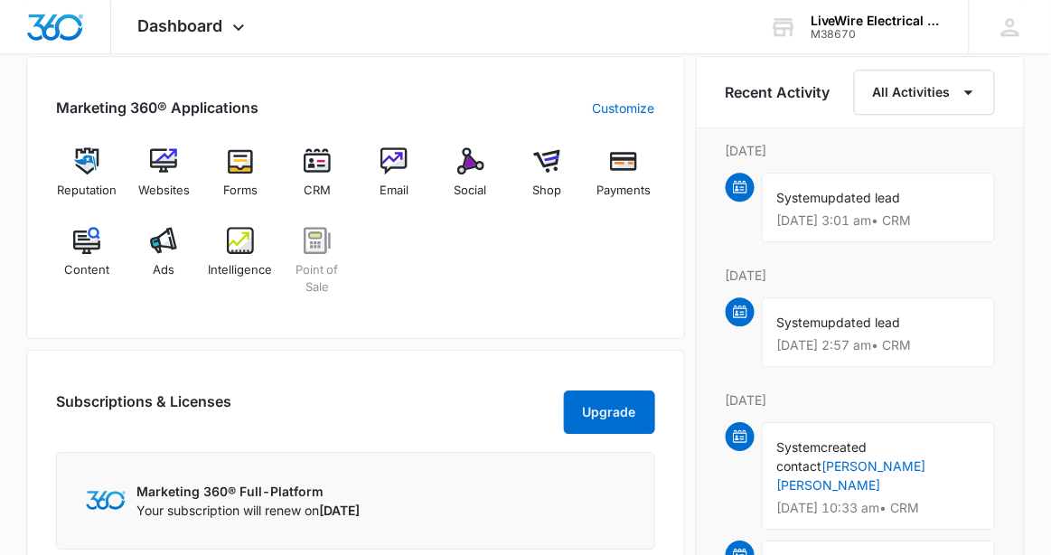
scroll to position [1142, 0]
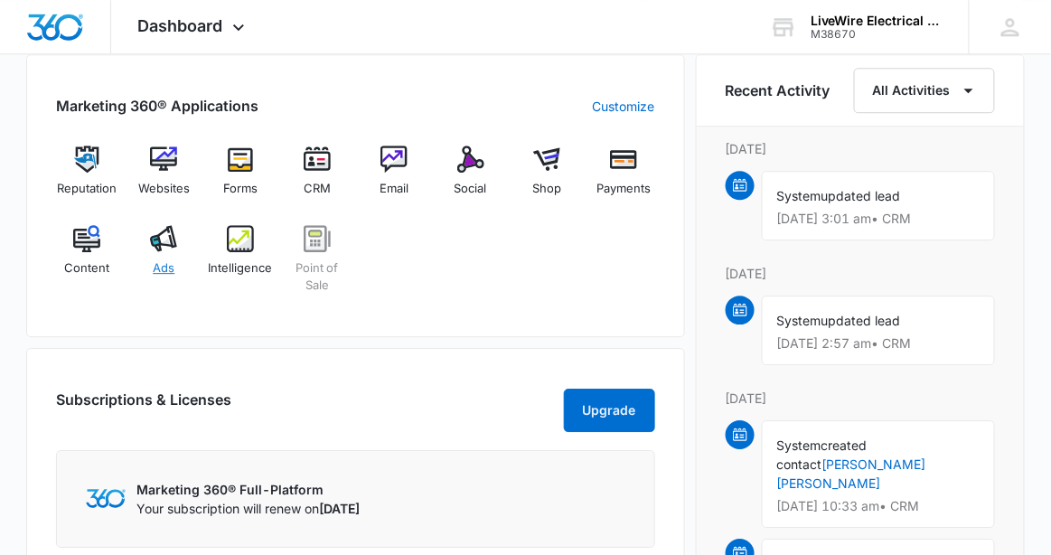
click at [170, 244] on img at bounding box center [163, 238] width 27 height 27
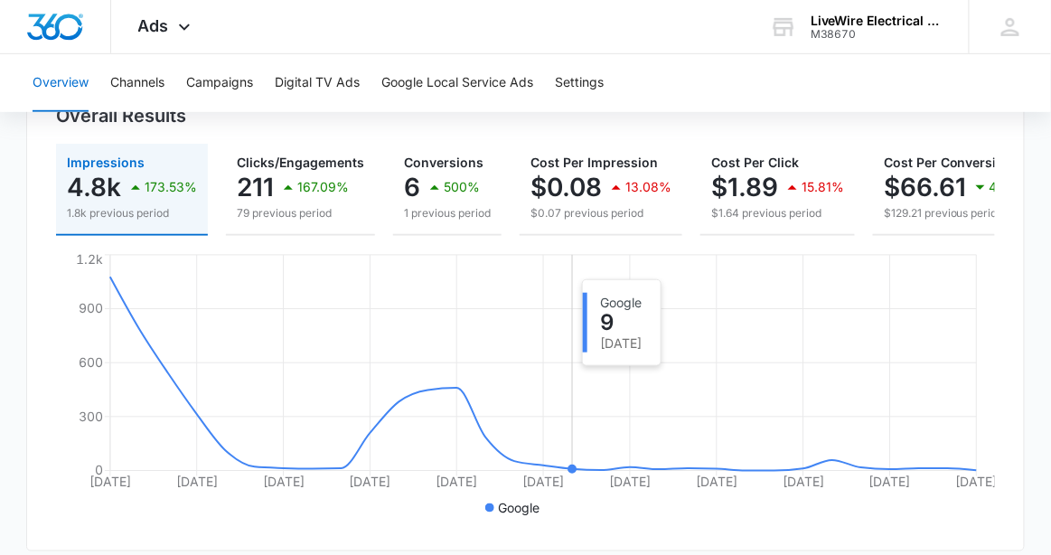
scroll to position [220, 0]
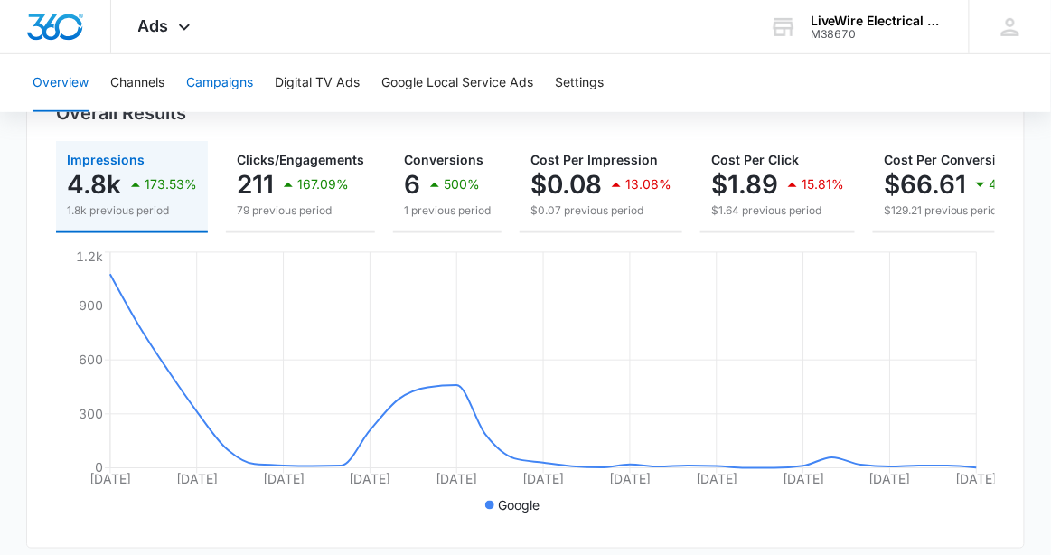
click at [214, 77] on button "Campaigns" at bounding box center [219, 83] width 67 height 58
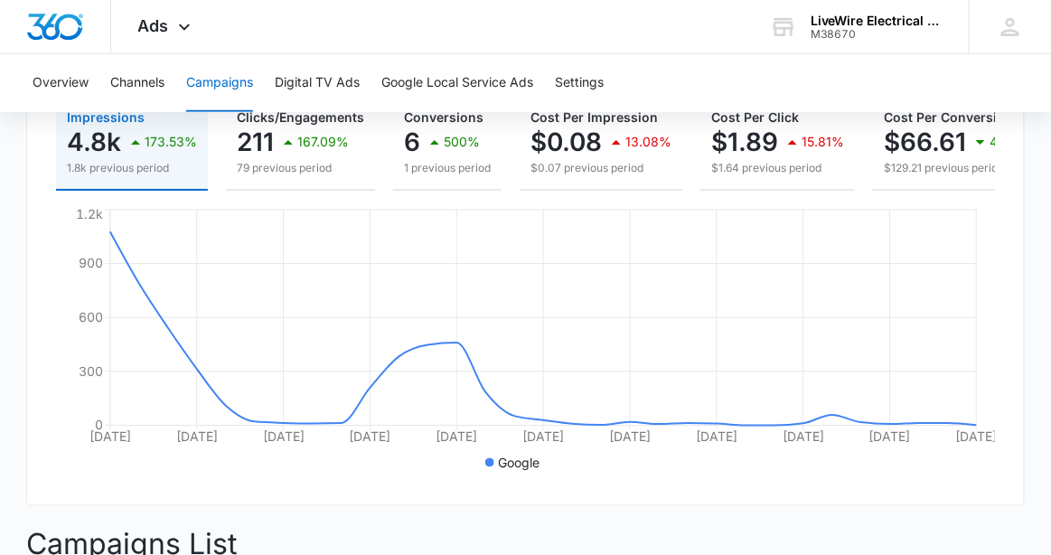
scroll to position [272, 0]
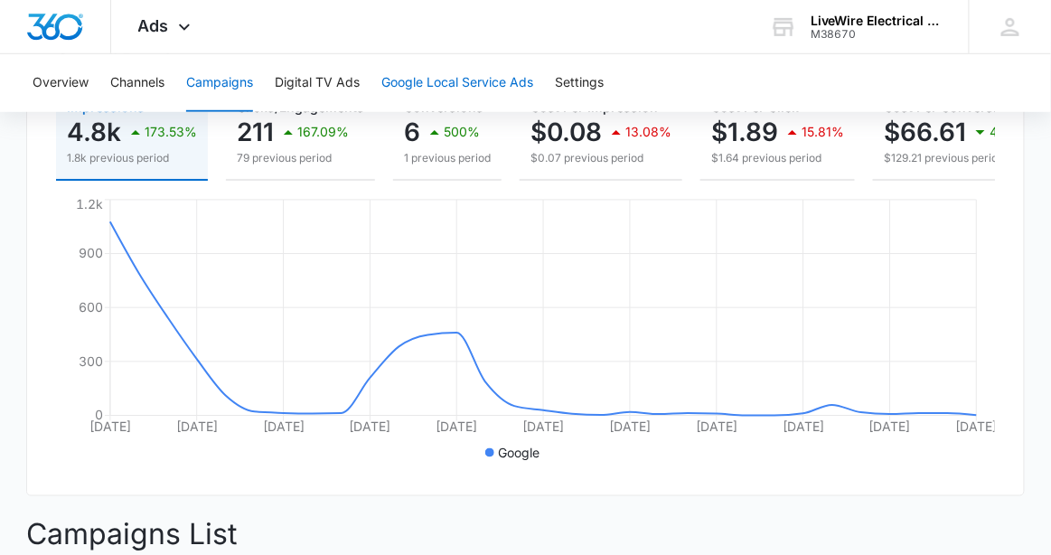
click at [473, 88] on button "Google Local Service Ads" at bounding box center [458, 83] width 152 height 58
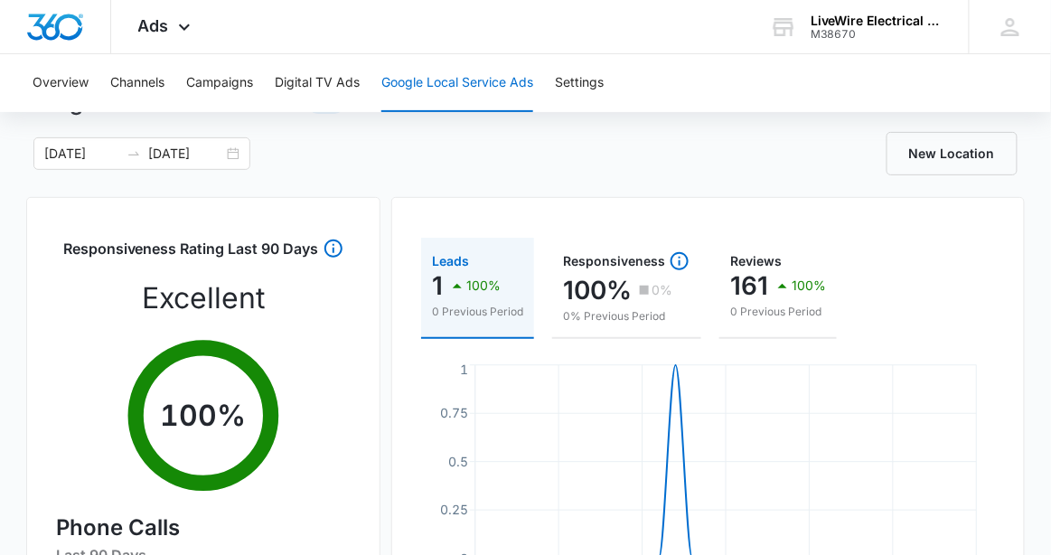
scroll to position [81, 0]
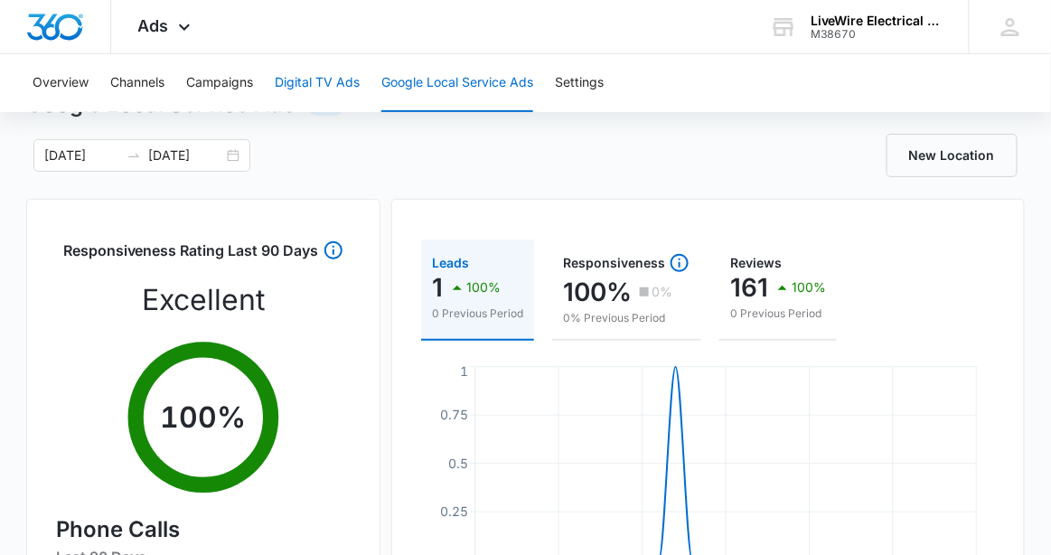
click at [336, 89] on button "Digital TV Ads" at bounding box center [317, 83] width 85 height 58
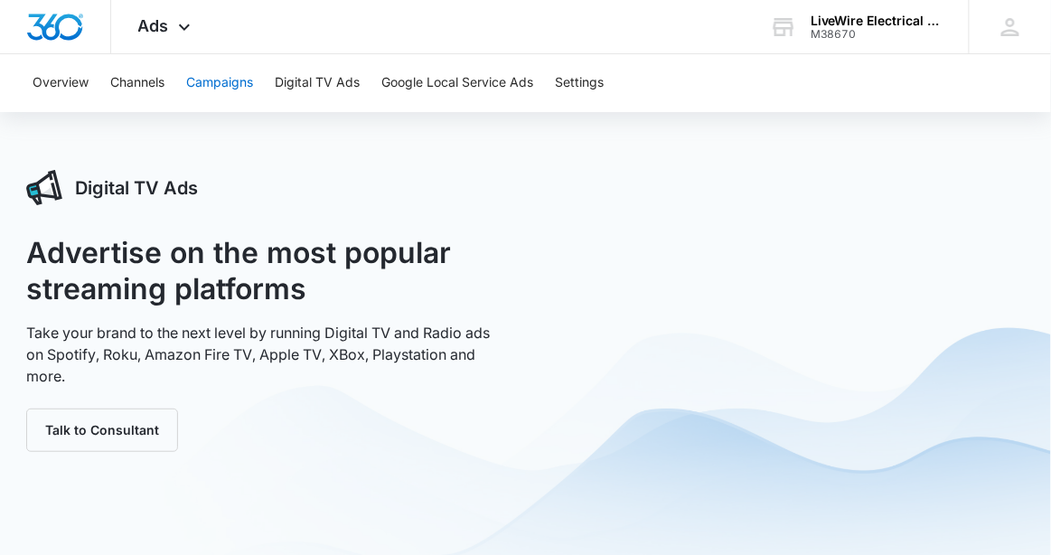
click at [221, 94] on button "Campaigns" at bounding box center [219, 83] width 67 height 58
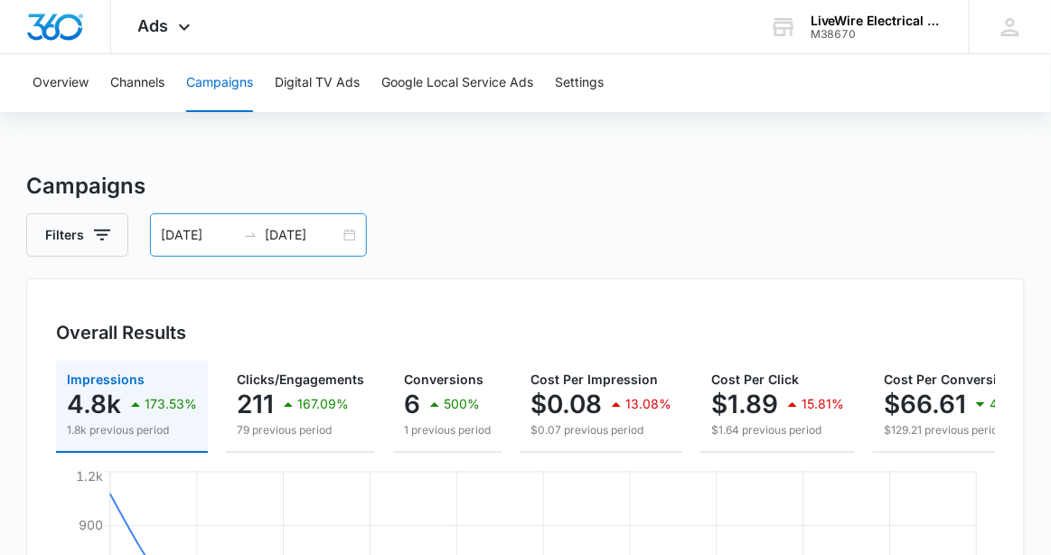
click at [351, 236] on div "[DATE] [DATE]" at bounding box center [258, 234] width 217 height 43
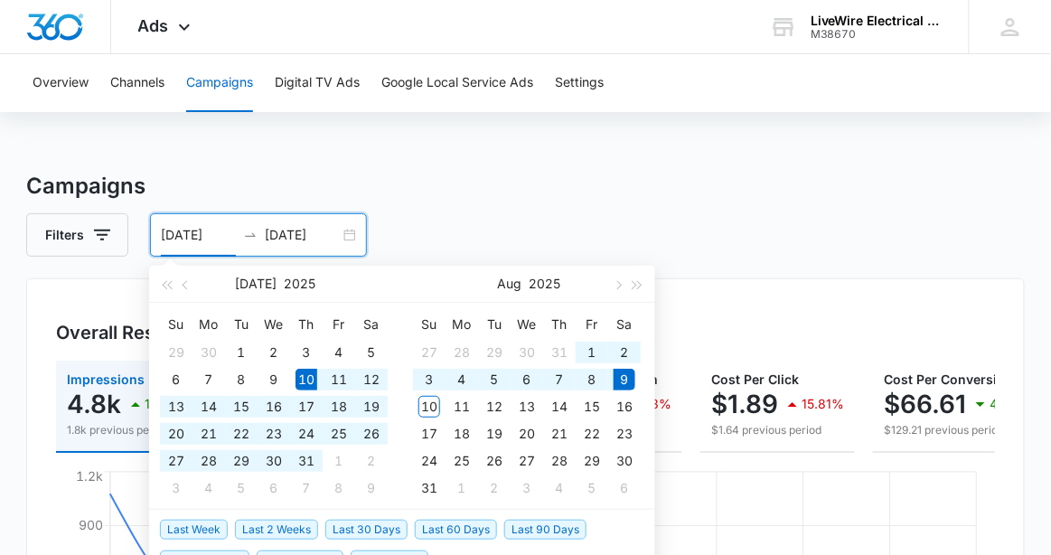
click at [351, 236] on div "[DATE] [DATE]" at bounding box center [258, 234] width 217 height 43
click at [184, 282] on span "button" at bounding box center [187, 284] width 9 height 9
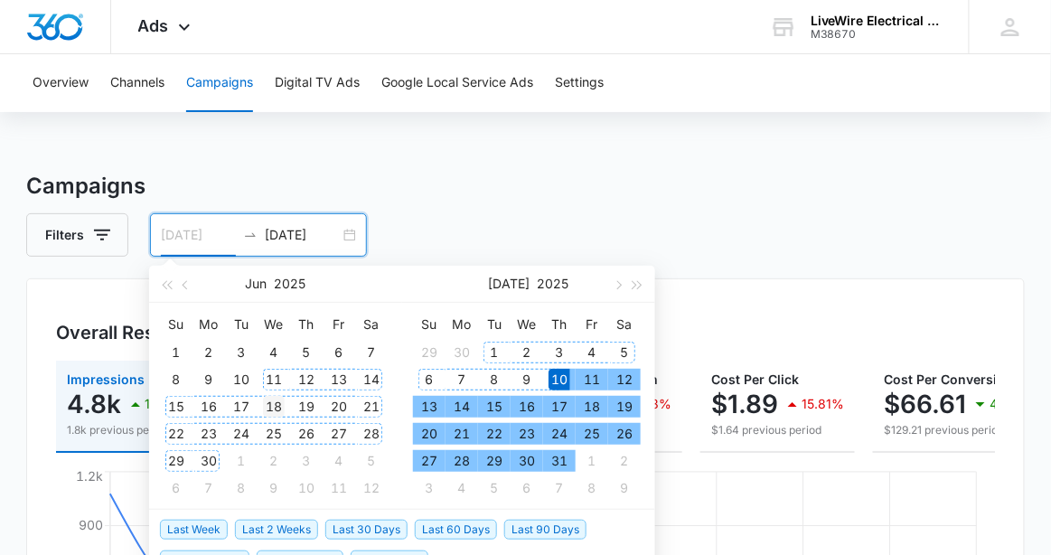
type input "[DATE]"
click at [272, 401] on div "18" at bounding box center [274, 407] width 22 height 22
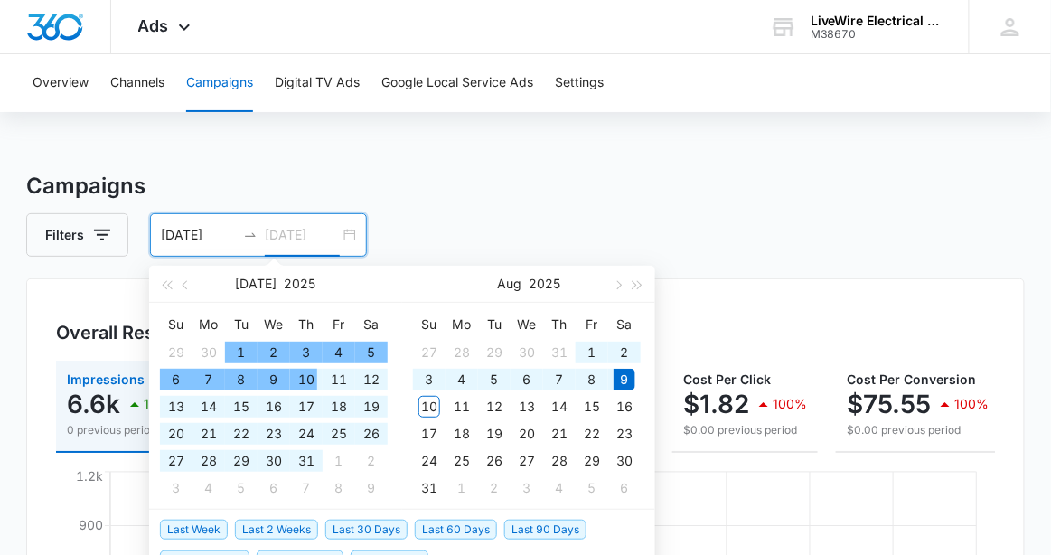
type input "[DATE]"
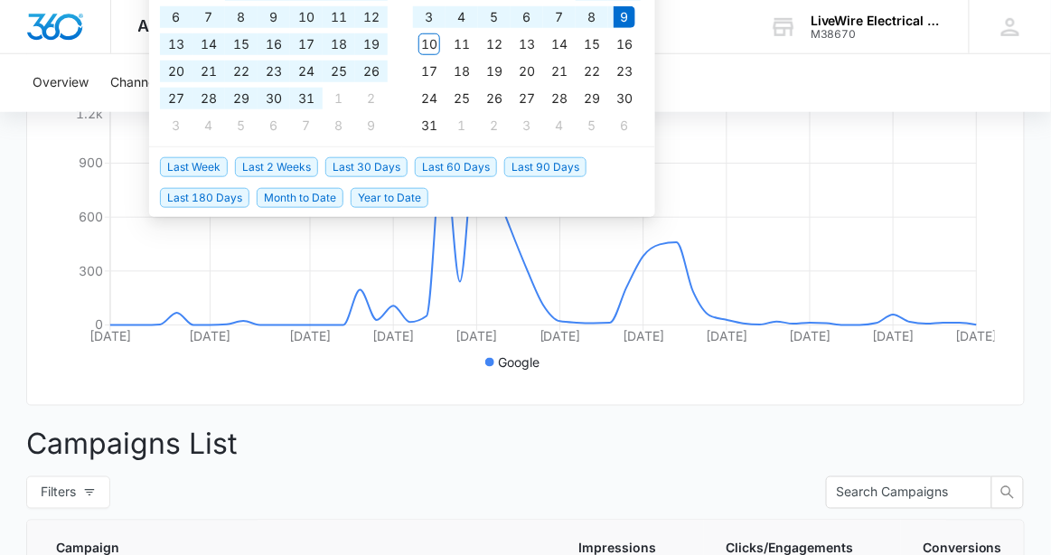
scroll to position [362, 0]
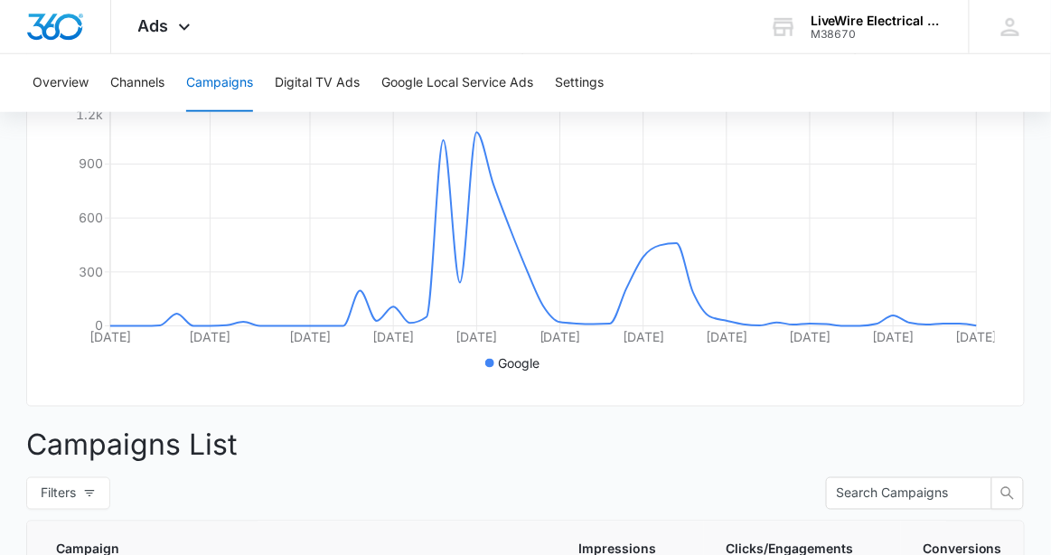
click at [567, 454] on p "Campaigns List" at bounding box center [525, 444] width 999 height 43
click at [473, 232] on icon "[DATE] Jun [DATE] [DATE] [DATE] [DATE] [DATE] [DATE] [DATE] [DATE] [DATE] 9 0 3…" at bounding box center [525, 241] width 939 height 271
click at [481, 162] on icon "[DATE] Jun [DATE] [DATE] [DATE] [DATE] [DATE] [DATE] [DATE] [DATE] [DATE] 9 0 3…" at bounding box center [525, 241] width 939 height 271
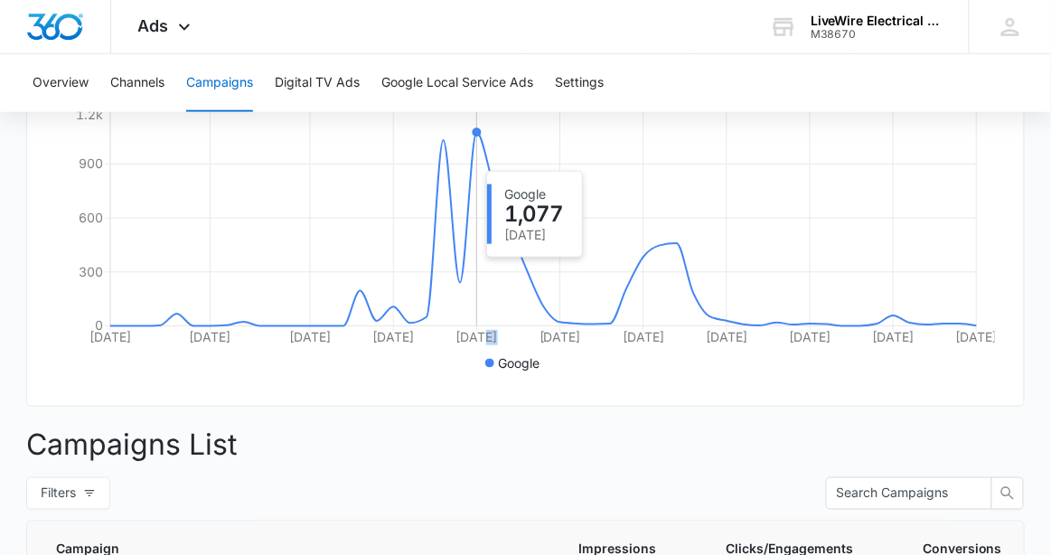
click at [481, 162] on icon "[DATE] Jun [DATE] [DATE] [DATE] [DATE] [DATE] [DATE] [DATE] [DATE] [DATE] 9 0 3…" at bounding box center [525, 241] width 939 height 271
click at [156, 89] on button "Channels" at bounding box center [137, 83] width 54 height 58
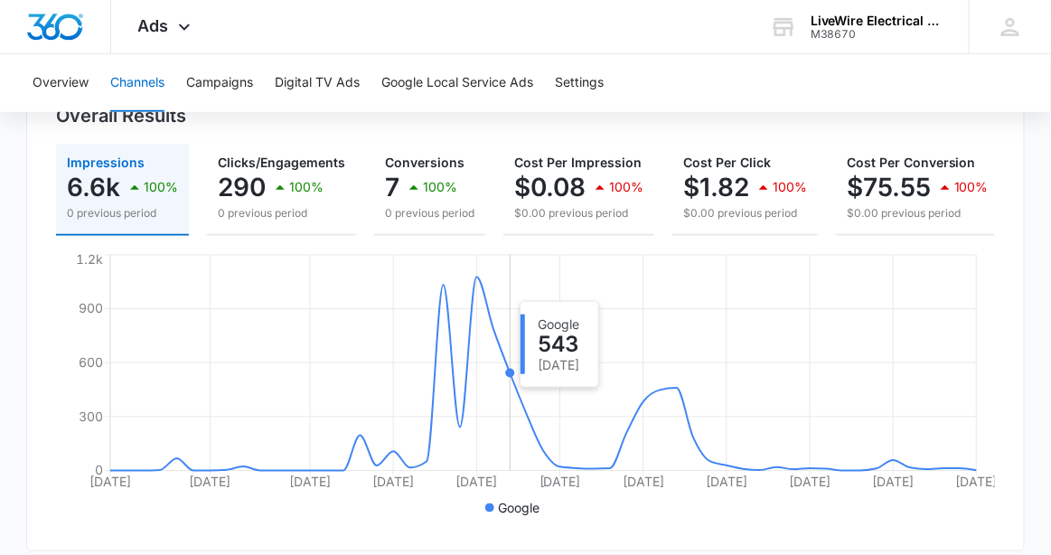
scroll to position [222, 0]
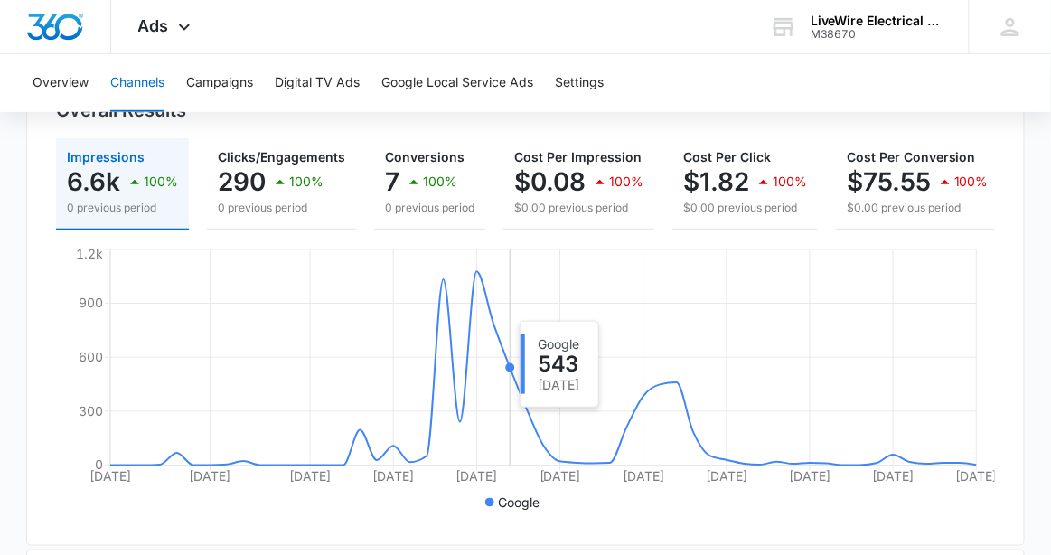
click at [519, 312] on icon "[DATE] Jun [DATE] [DATE] [DATE] [DATE] [DATE] [DATE] [DATE] [DATE] [DATE] 9 0 3…" at bounding box center [525, 380] width 939 height 271
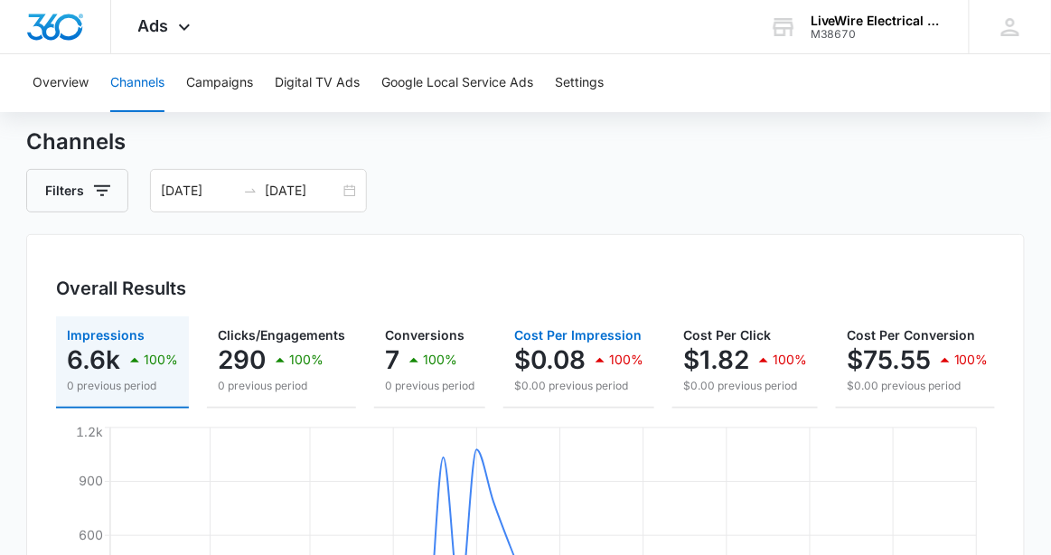
scroll to position [45, 0]
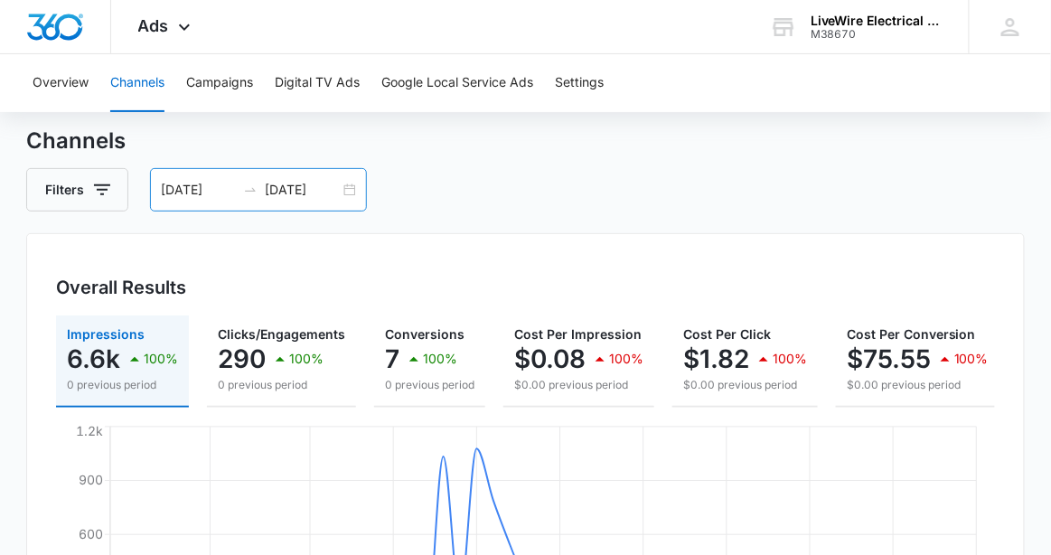
click at [350, 196] on div "[DATE] [DATE]" at bounding box center [258, 189] width 217 height 43
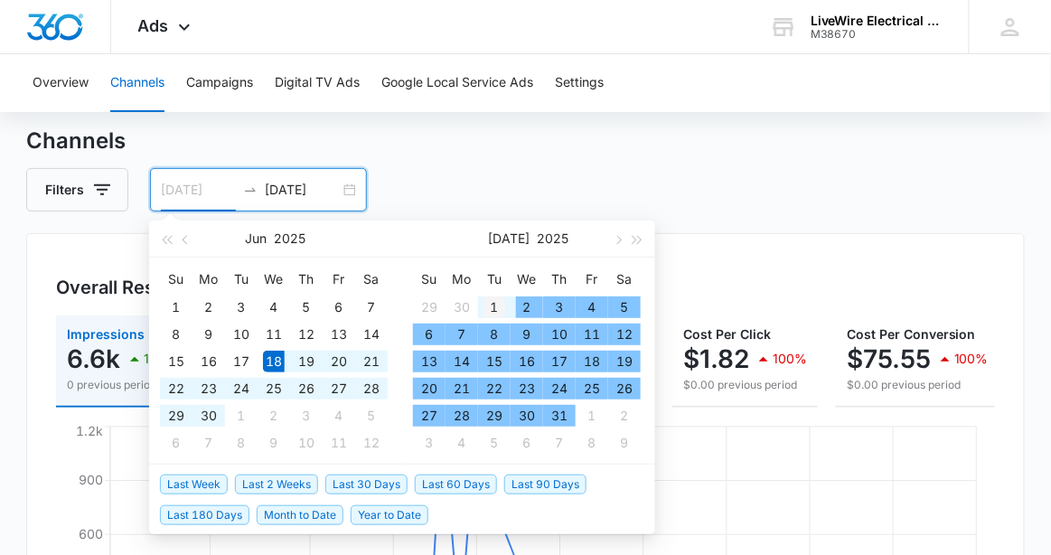
type input "[DATE]"
click at [495, 304] on div "1" at bounding box center [495, 308] width 22 height 22
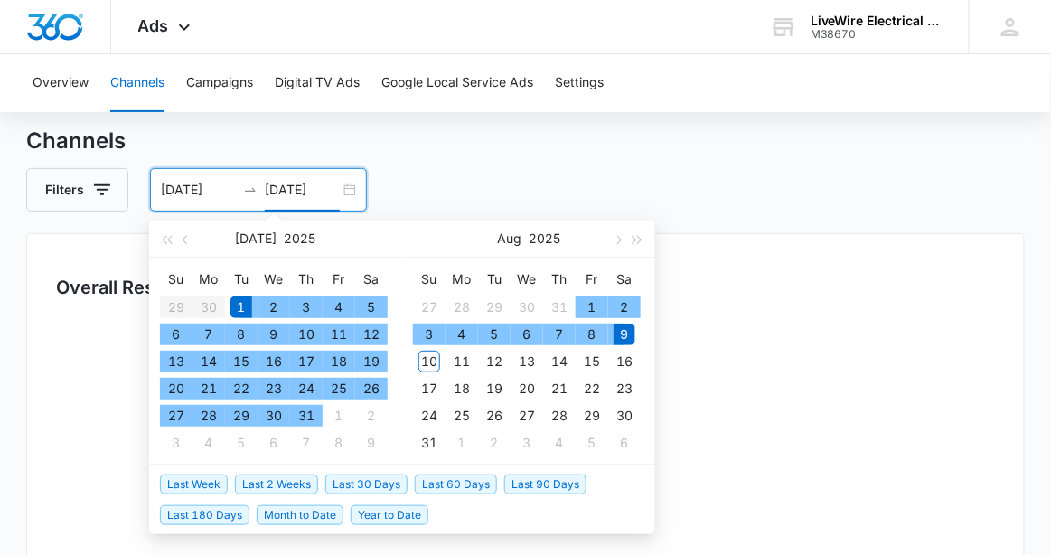
type input "[DATE]"
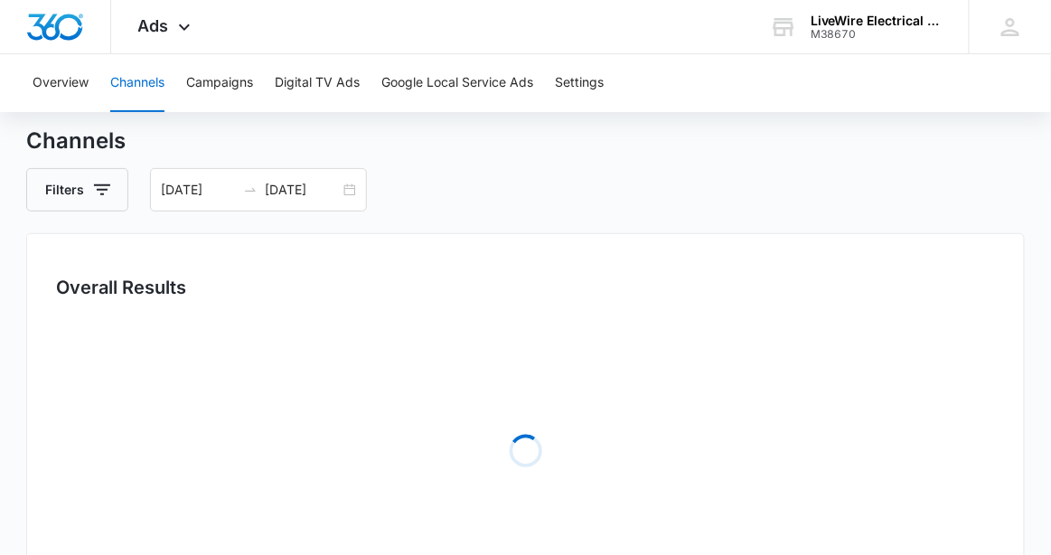
click at [759, 193] on div "Filters [DATE] [DATE]" at bounding box center [525, 189] width 999 height 43
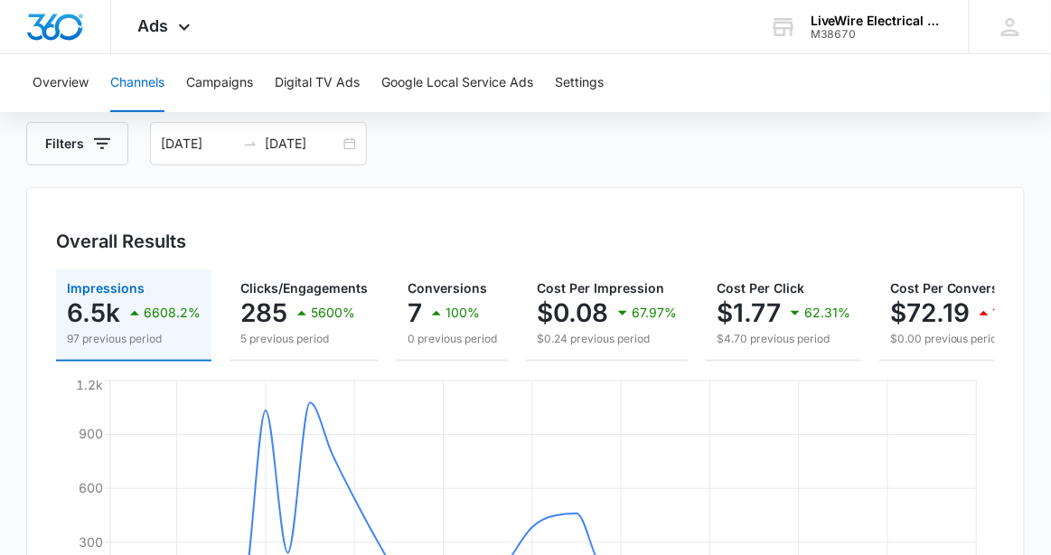
scroll to position [92, 0]
click at [342, 146] on div "[DATE] [DATE]" at bounding box center [258, 142] width 217 height 43
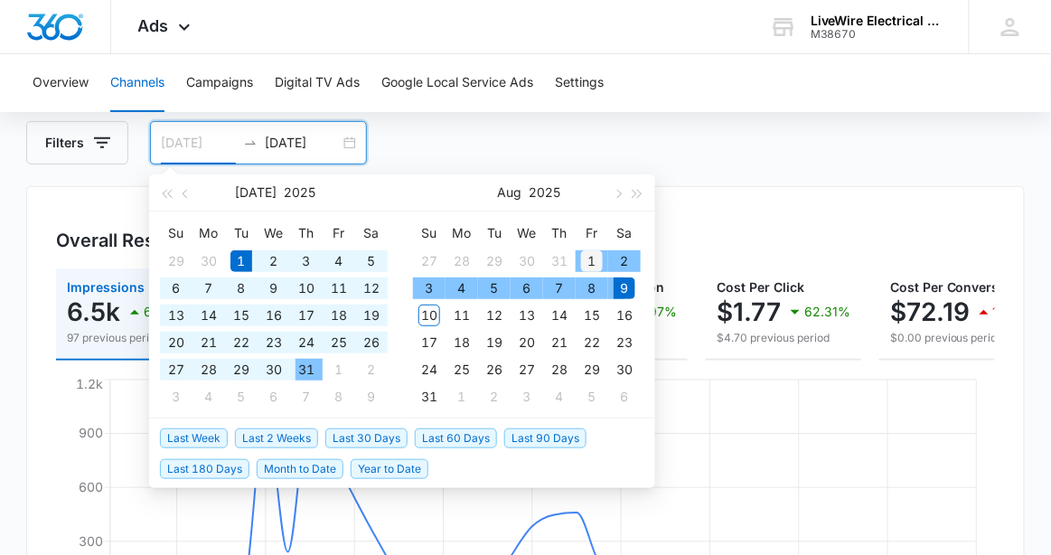
type input "[DATE]"
click at [587, 259] on div "1" at bounding box center [592, 261] width 22 height 22
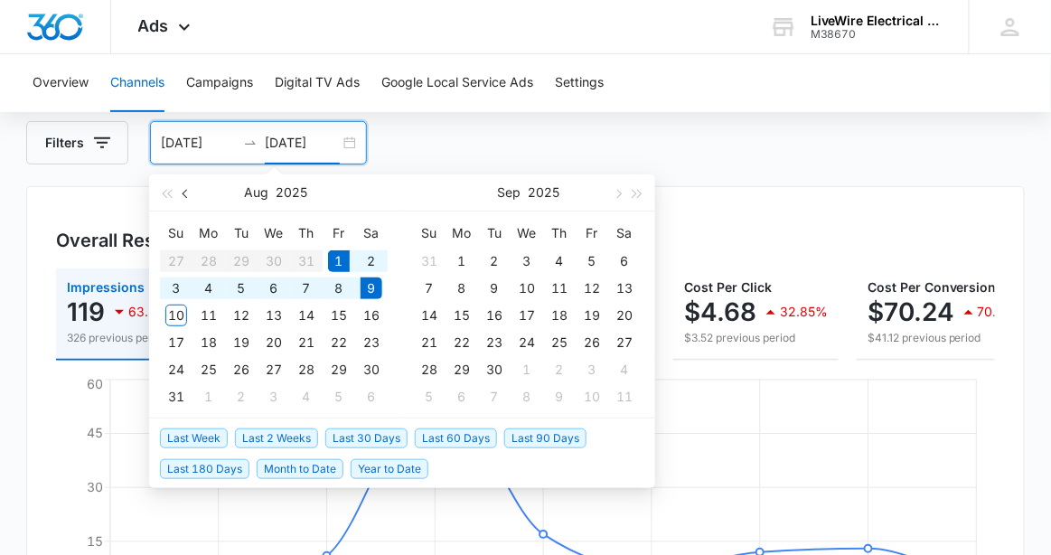
click at [184, 190] on span "button" at bounding box center [187, 193] width 9 height 9
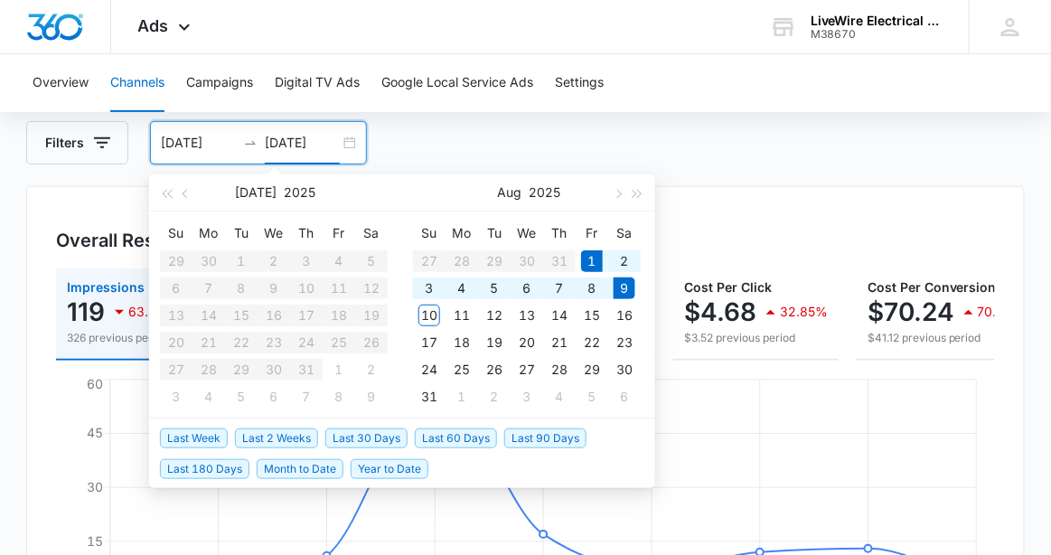
click at [240, 259] on table "Su Mo Tu We Th Fr Sa 29 30 1 2 3 4 5 6 7 8 9 10 11 12 13 14 15 16 17 18 19 20 2…" at bounding box center [274, 315] width 228 height 192
type input "[DATE]"
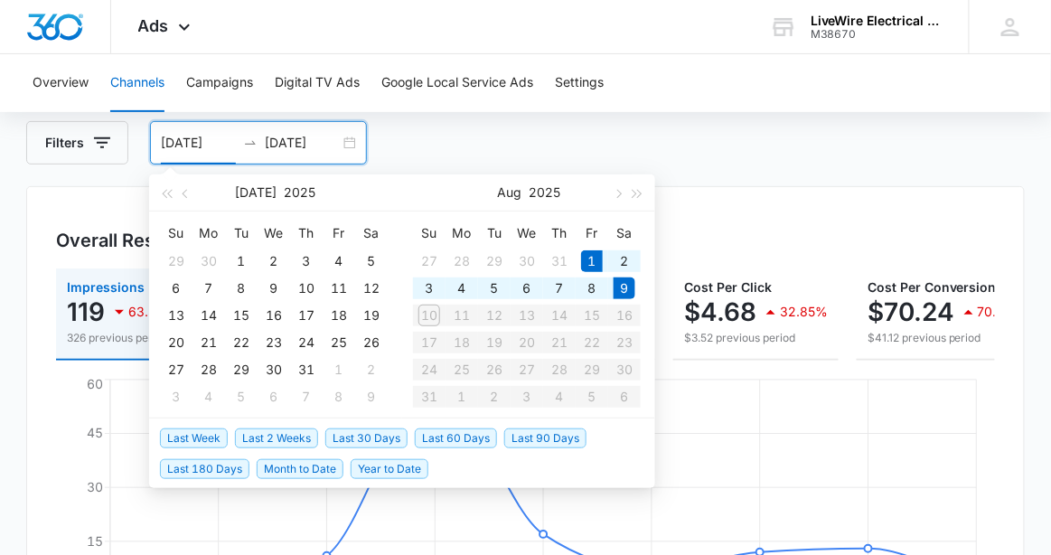
click at [221, 142] on input "[DATE]" at bounding box center [198, 143] width 75 height 20
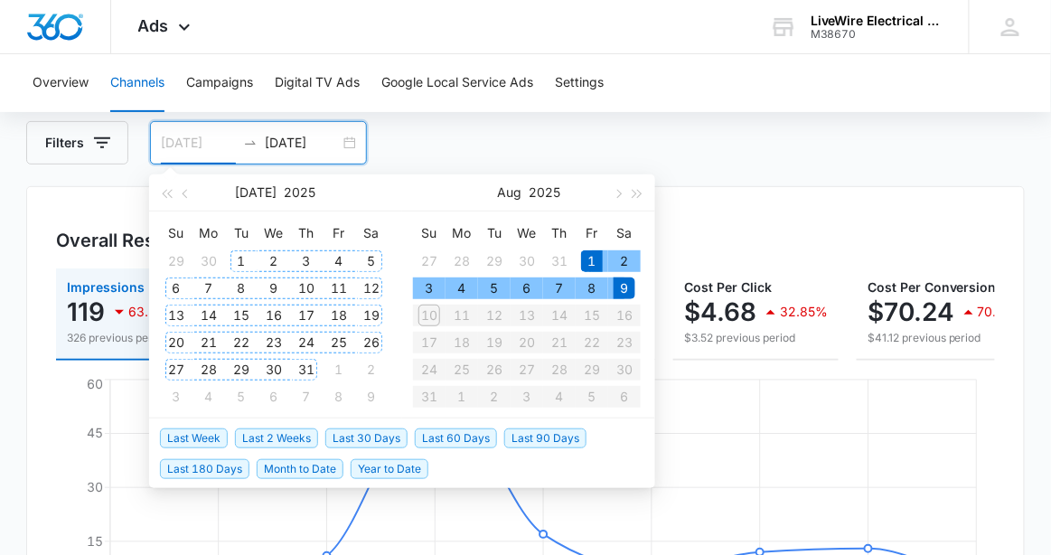
click at [240, 260] on div "1" at bounding box center [242, 261] width 22 height 22
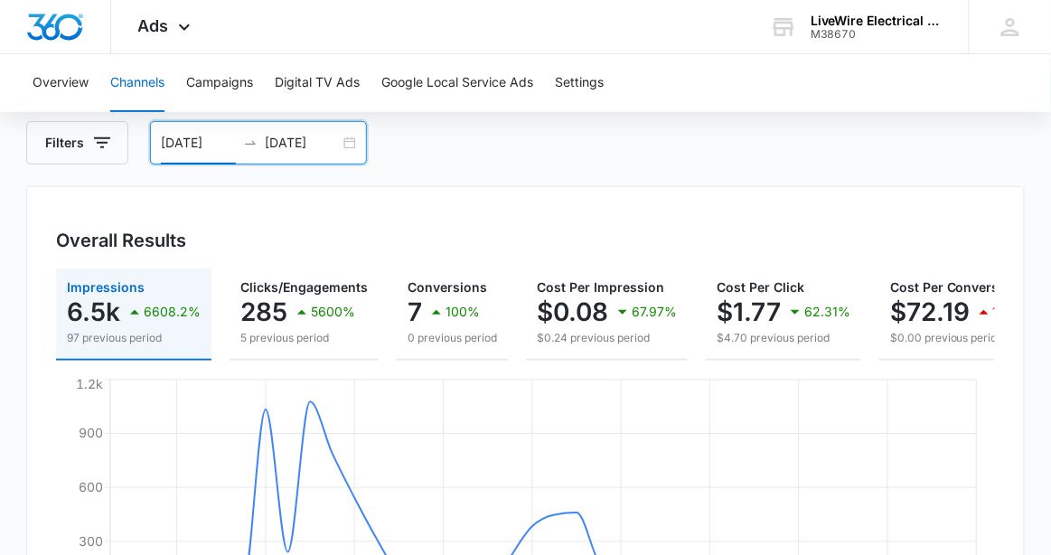
click at [347, 143] on div "[DATE] [DATE]" at bounding box center [258, 142] width 217 height 43
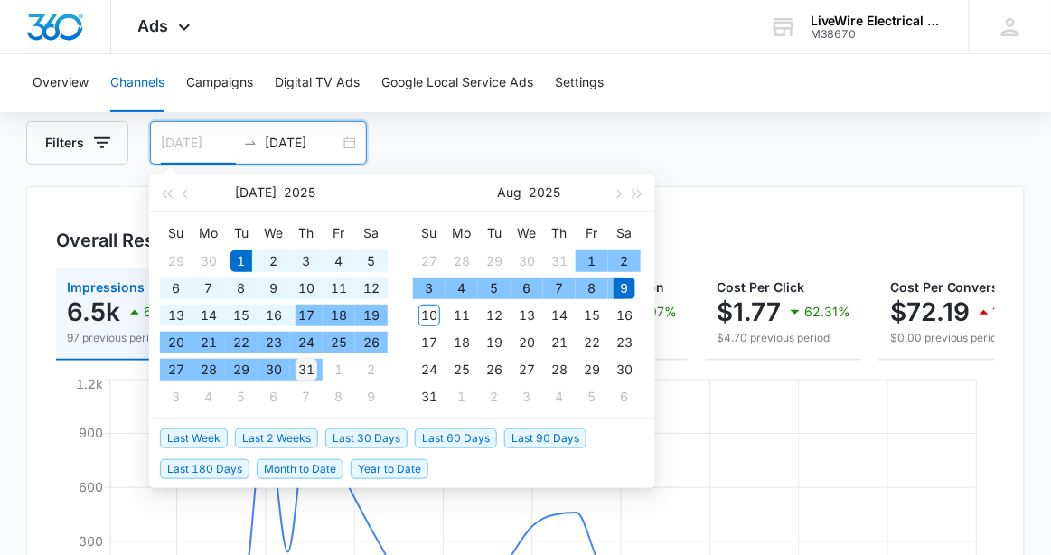
type input "[DATE]"
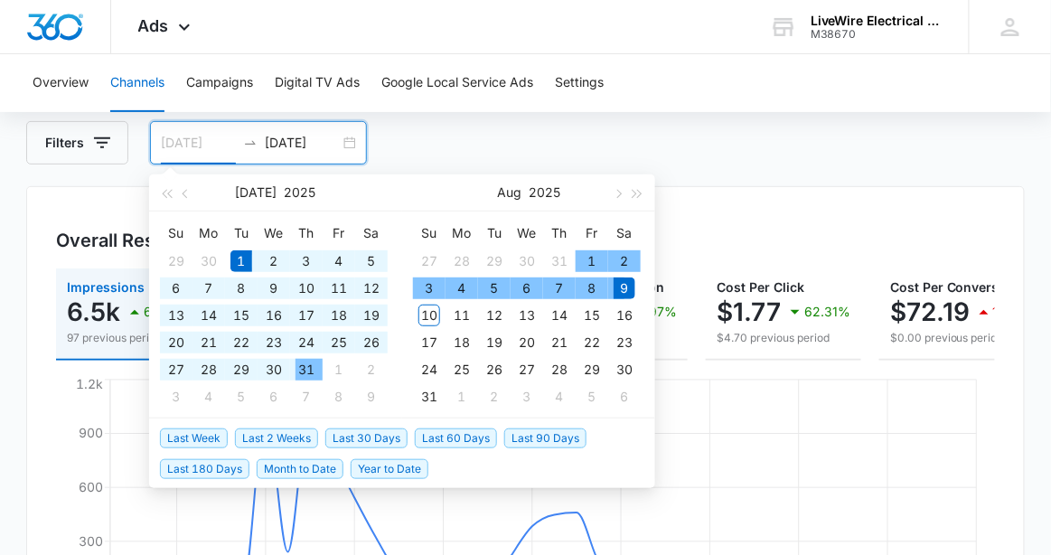
click at [306, 363] on div "31" at bounding box center [307, 370] width 22 height 22
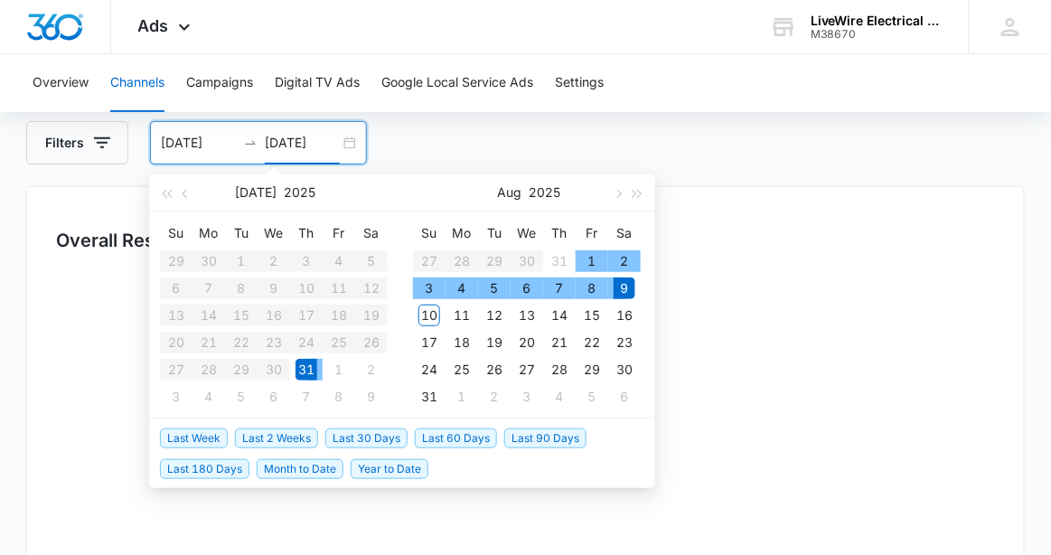
type input "[DATE]"
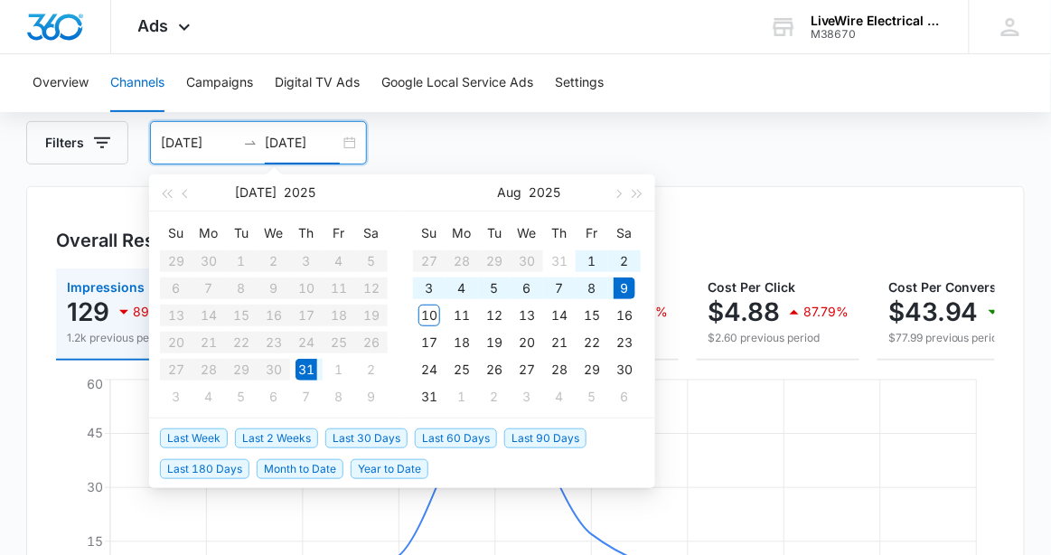
click at [721, 88] on div "Overview Channels Campaigns Digital TV Ads Google Local Service Ads Settings" at bounding box center [526, 83] width 1008 height 58
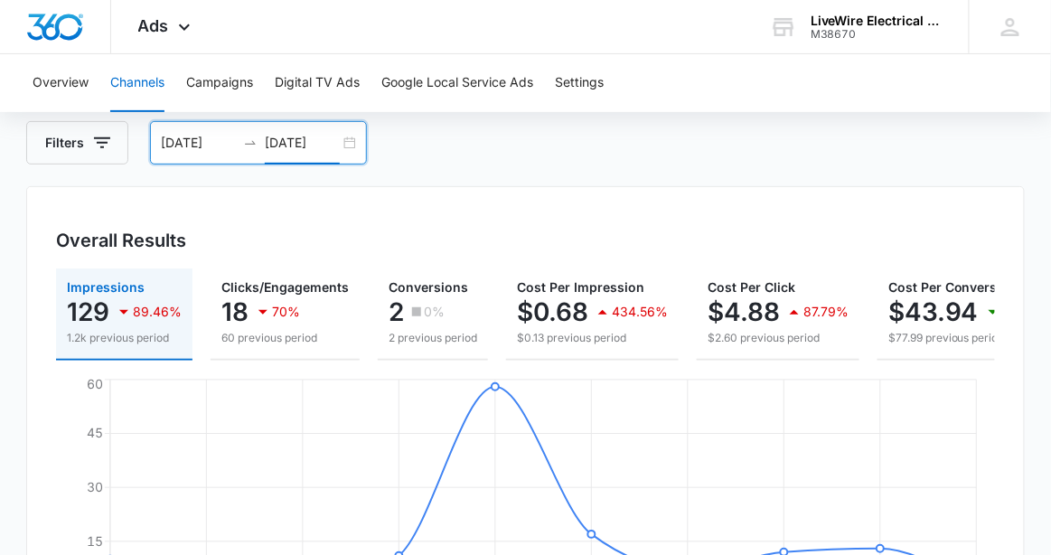
click at [352, 145] on div "[DATE] [DATE]" at bounding box center [258, 142] width 217 height 43
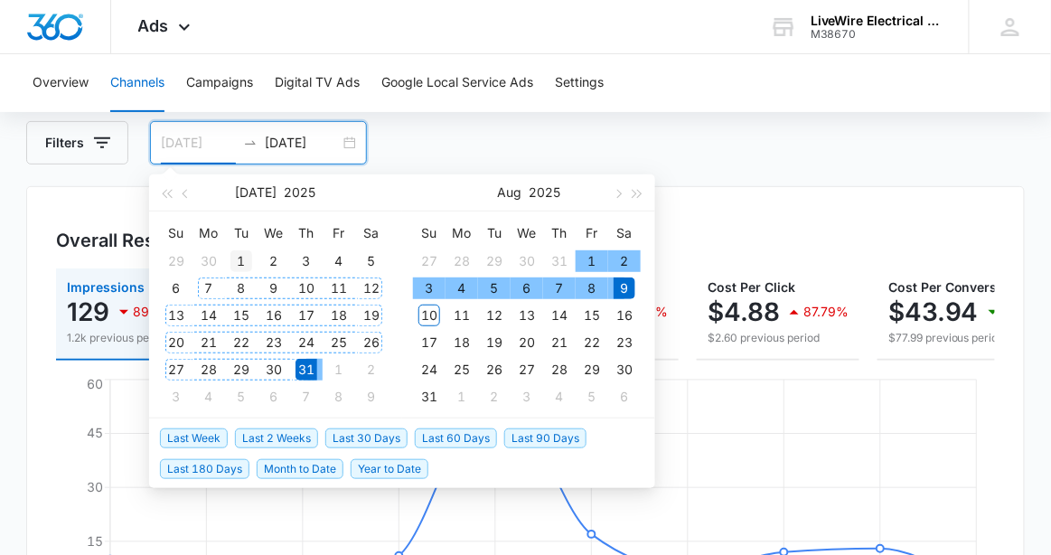
type input "[DATE]"
click at [242, 262] on div "1" at bounding box center [242, 261] width 22 height 22
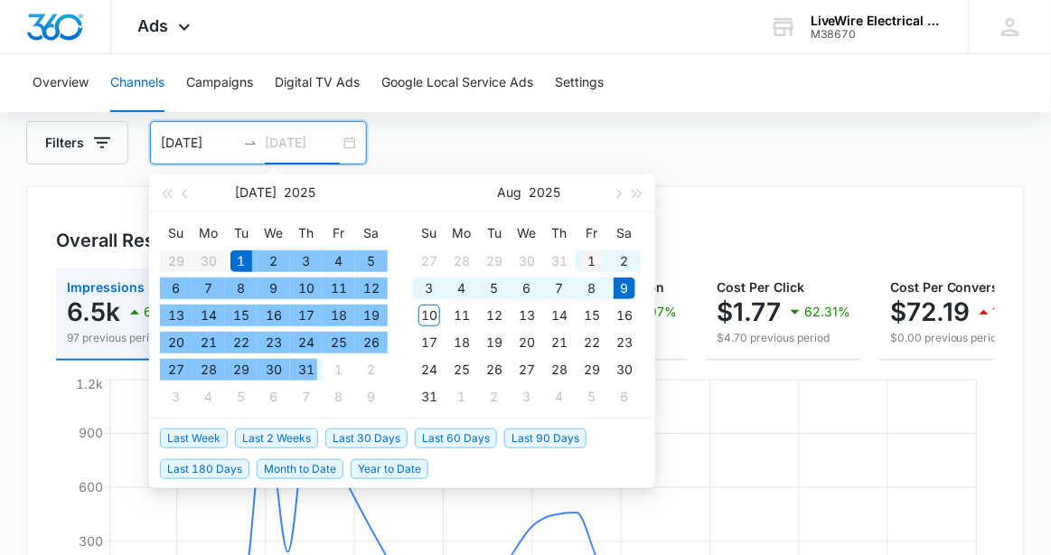
type input "[DATE]"
click at [593, 257] on div "1" at bounding box center [592, 261] width 22 height 22
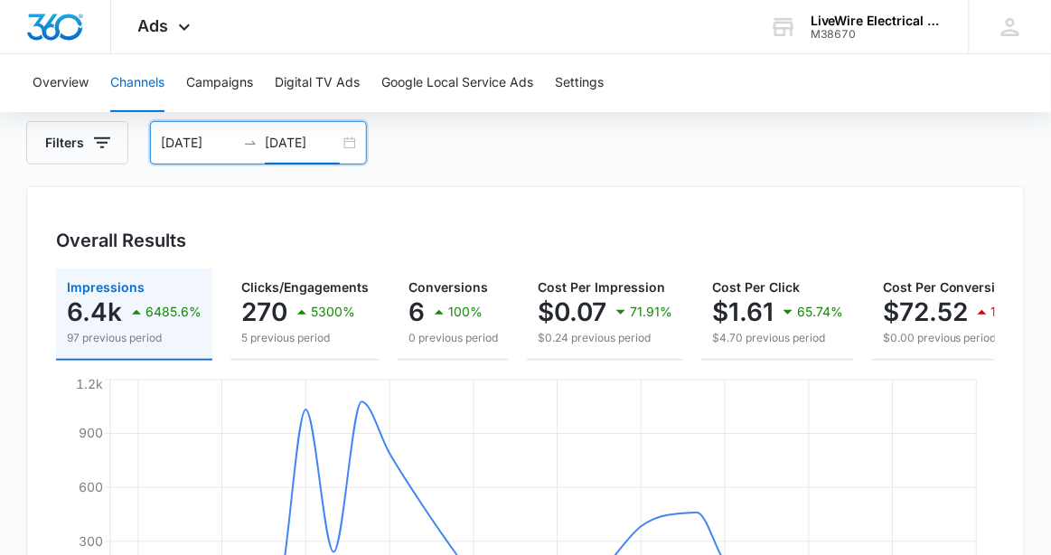
click at [353, 141] on div "[DATE] [DATE]" at bounding box center [258, 142] width 217 height 43
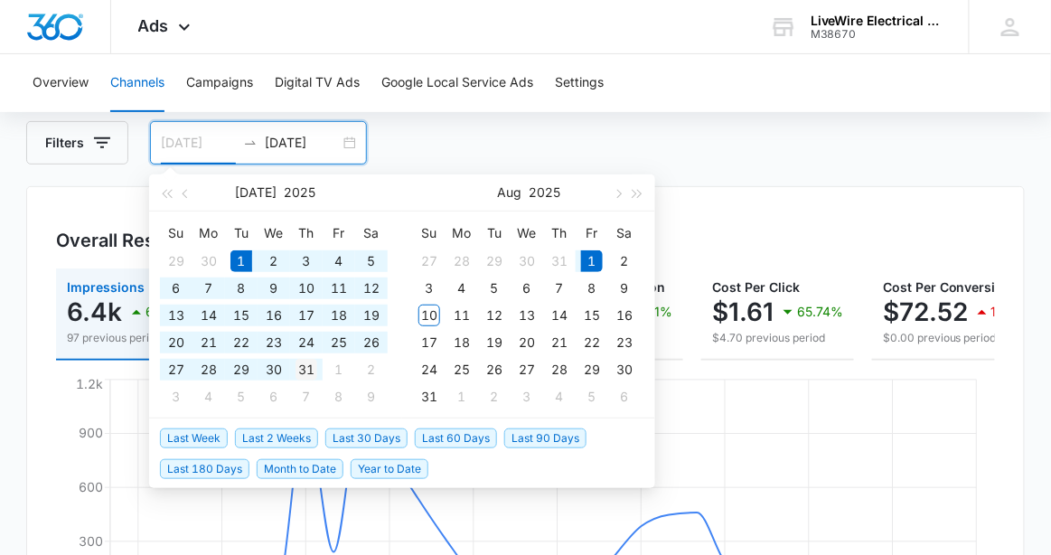
type input "[DATE]"
click at [312, 372] on div "31" at bounding box center [307, 370] width 22 height 22
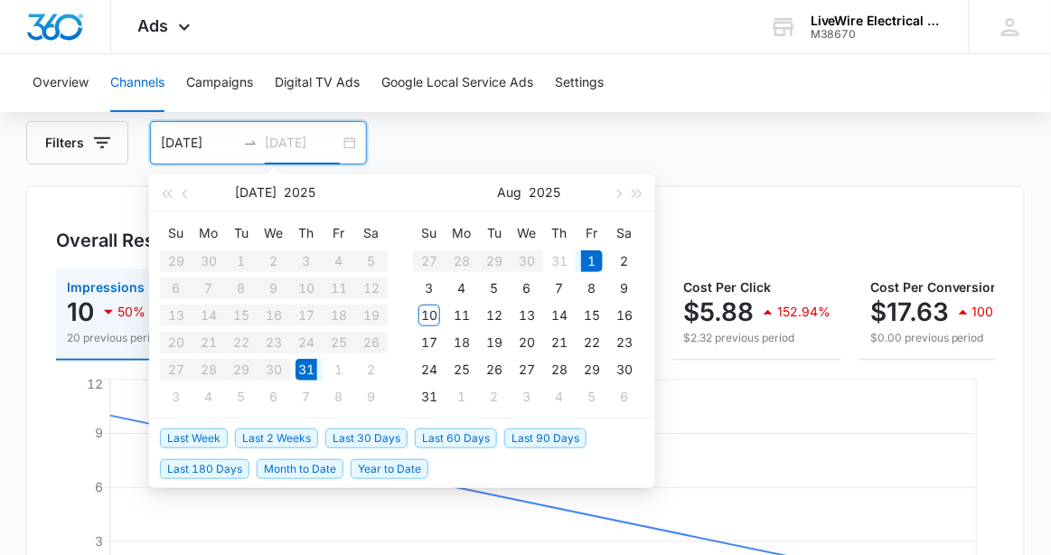
click at [301, 363] on div "31" at bounding box center [307, 370] width 22 height 22
type input "[DATE]"
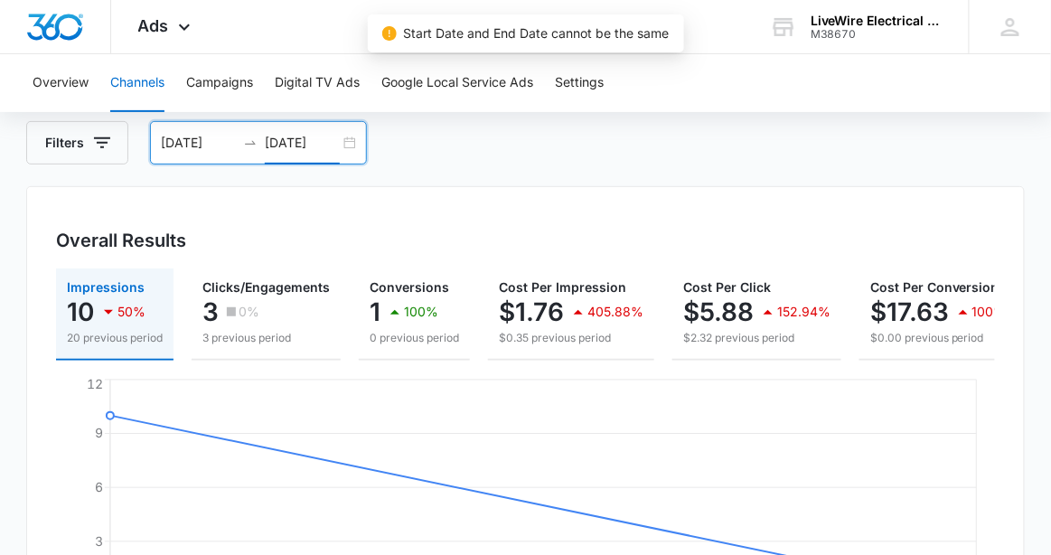
click at [219, 145] on input "[DATE]" at bounding box center [198, 143] width 75 height 20
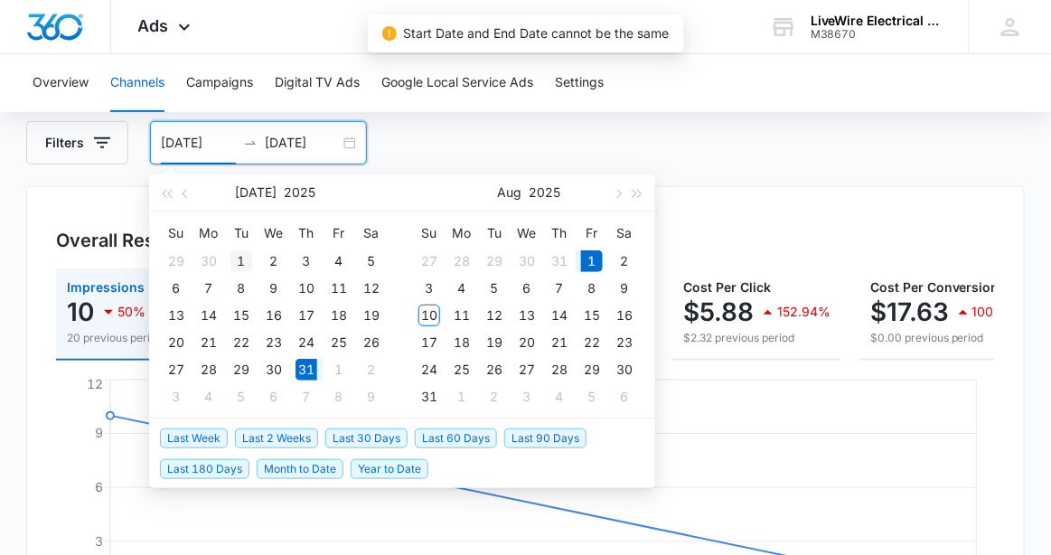
type input "[DATE]"
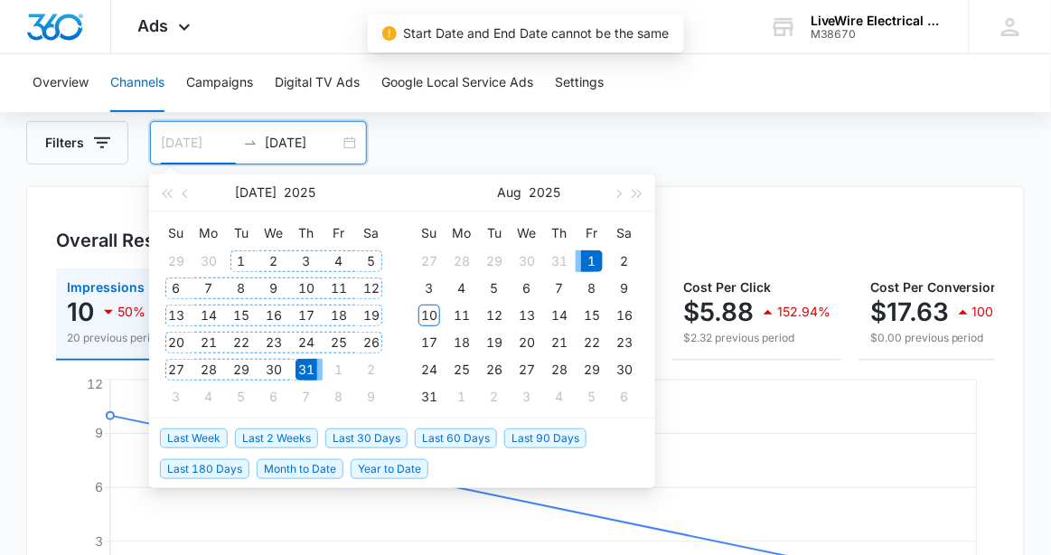
click at [239, 261] on div "1" at bounding box center [242, 261] width 22 height 22
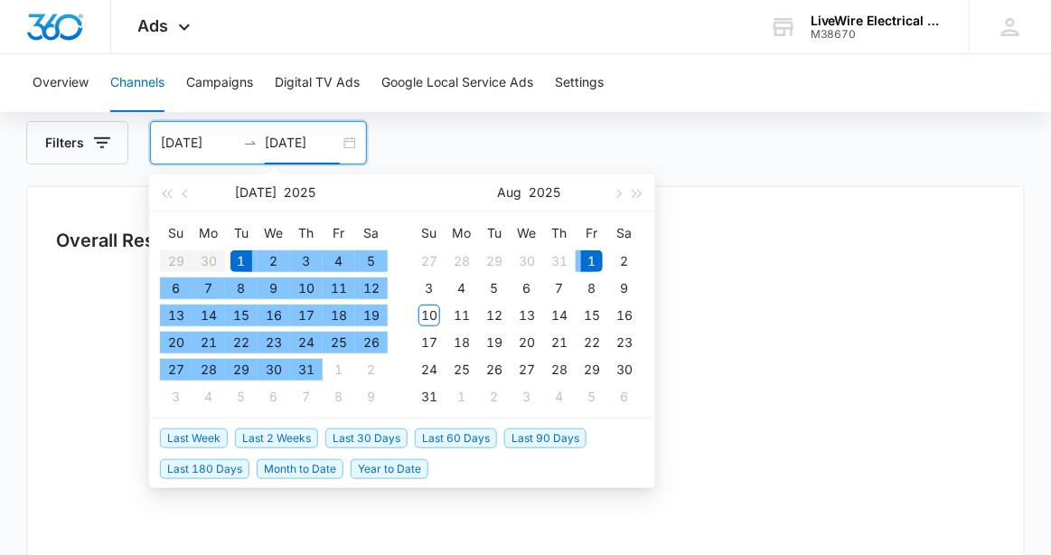
type input "[DATE]"
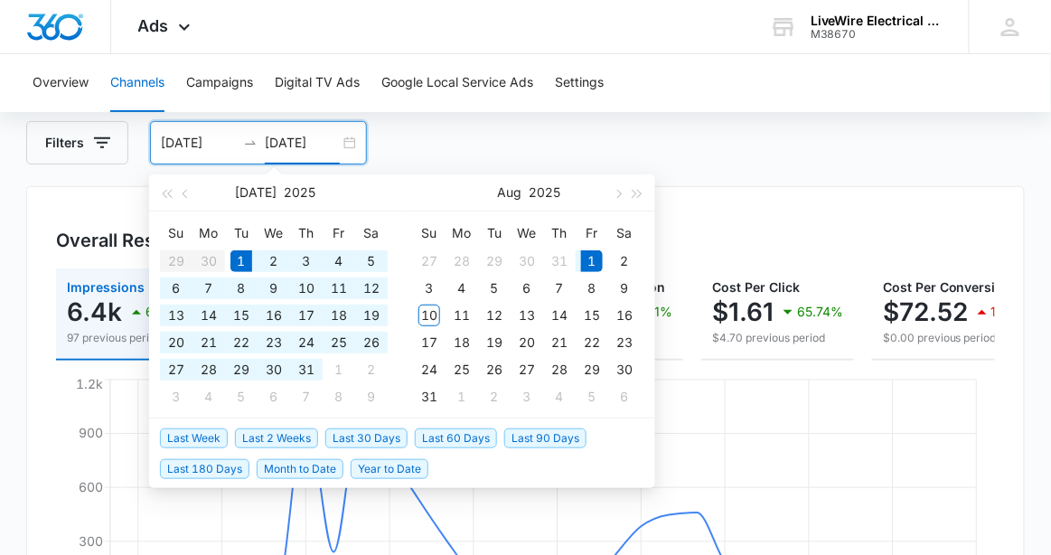
click at [698, 153] on div "Filters [DATE] [DATE]" at bounding box center [525, 142] width 999 height 43
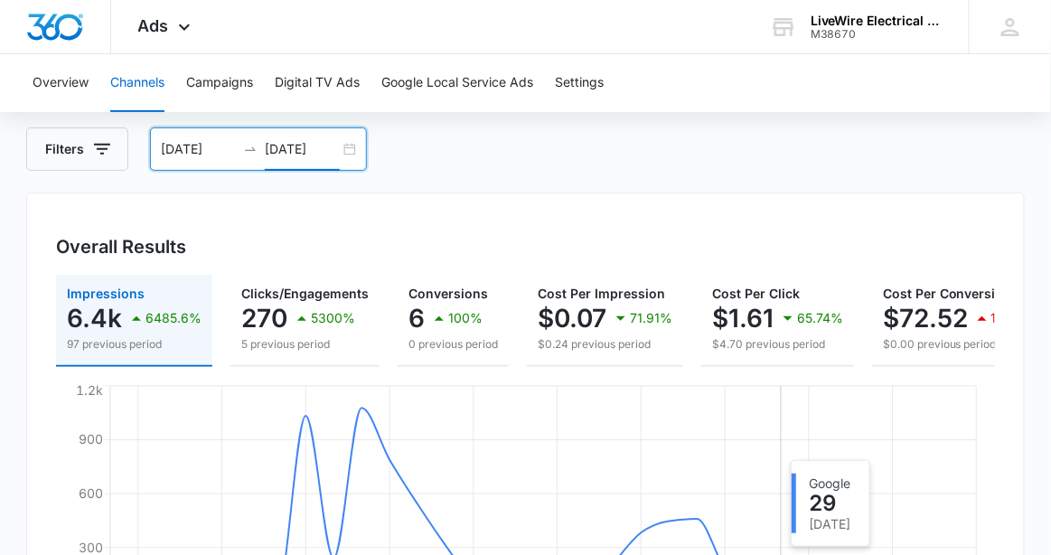
scroll to position [88, 0]
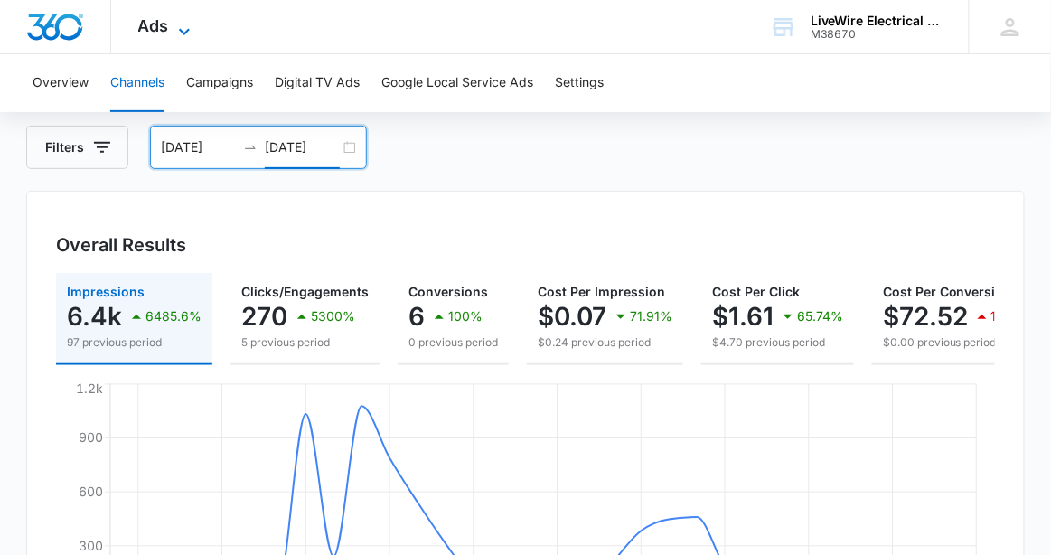
click at [184, 18] on div "Ads Apps Reputation Websites Forms CRM Email Social Shop Payments POS Content A…" at bounding box center [166, 26] width 111 height 53
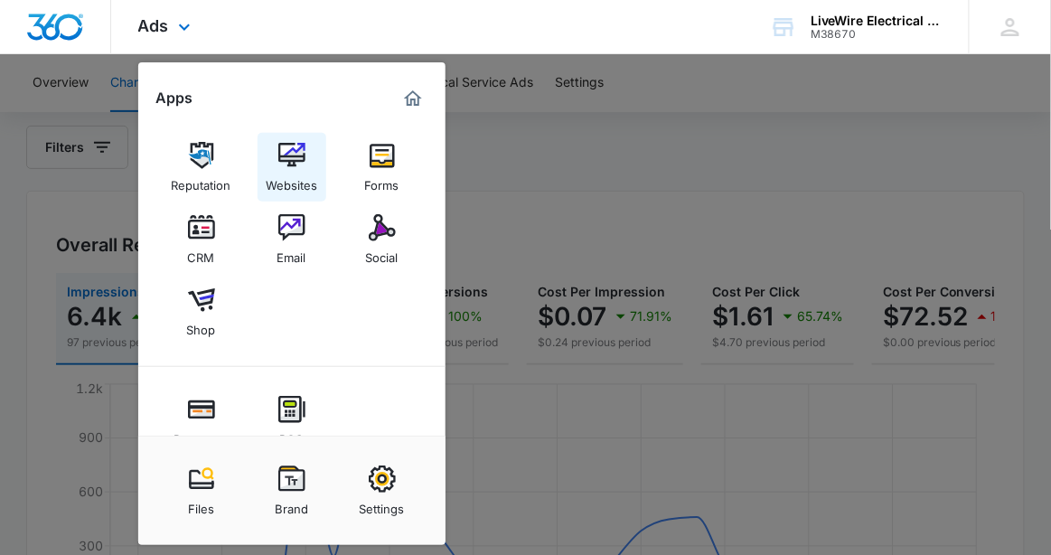
click at [299, 167] on img at bounding box center [291, 155] width 27 height 27
